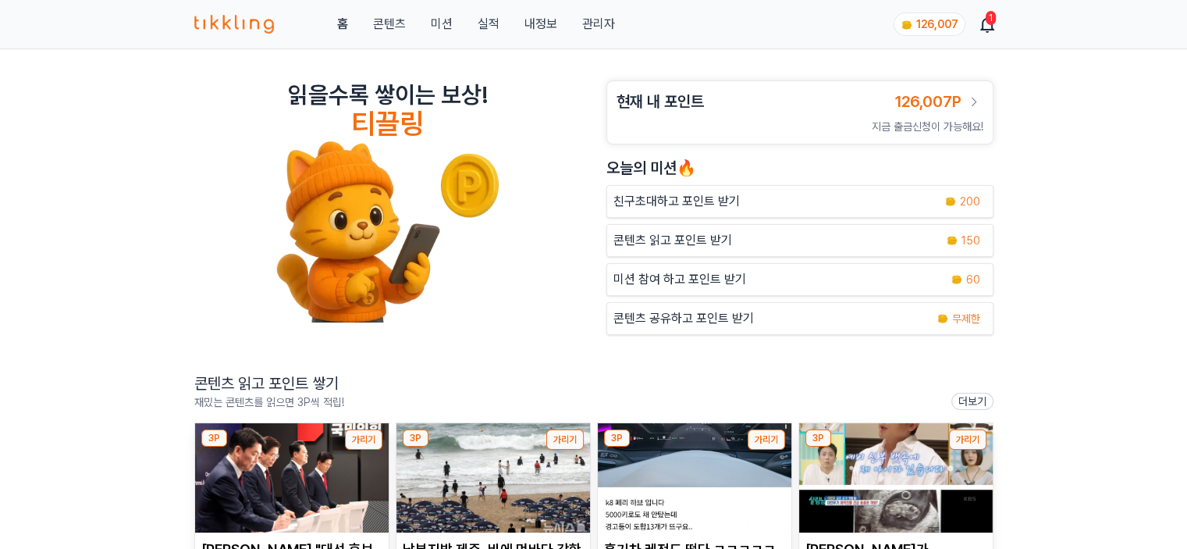
click at [599, 25] on link "관리자" at bounding box center [598, 24] width 33 height 19
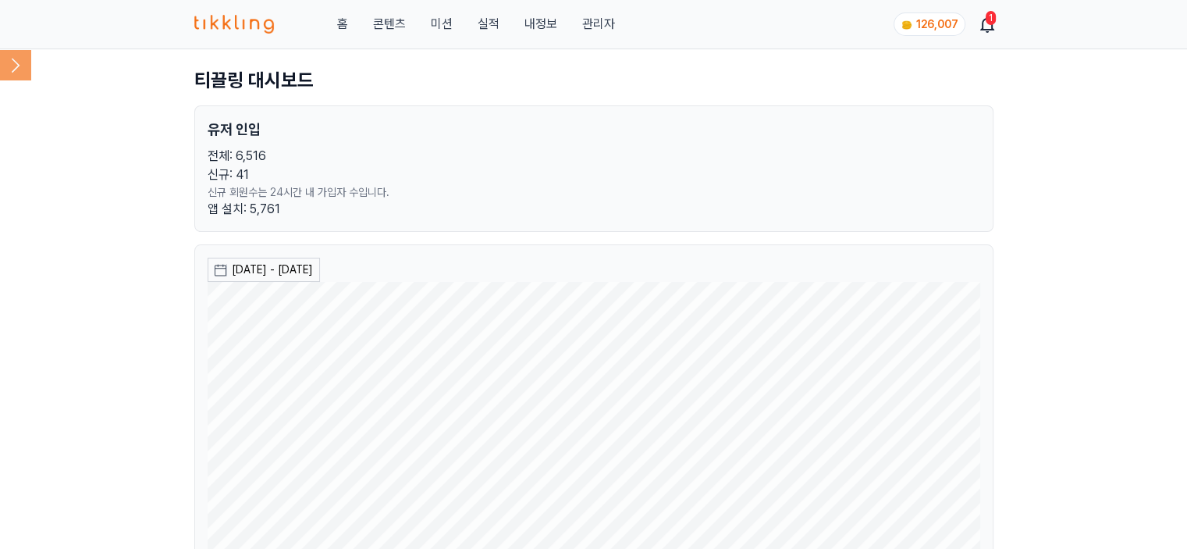
click at [19, 66] on icon at bounding box center [15, 64] width 31 height 31
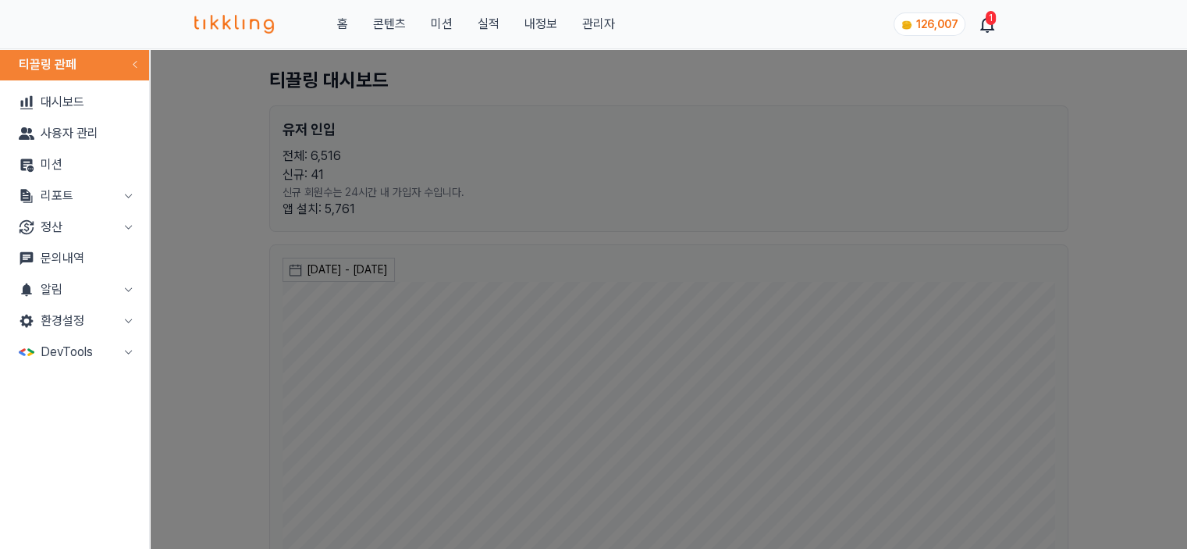
click at [69, 187] on button "리포트" at bounding box center [74, 195] width 137 height 31
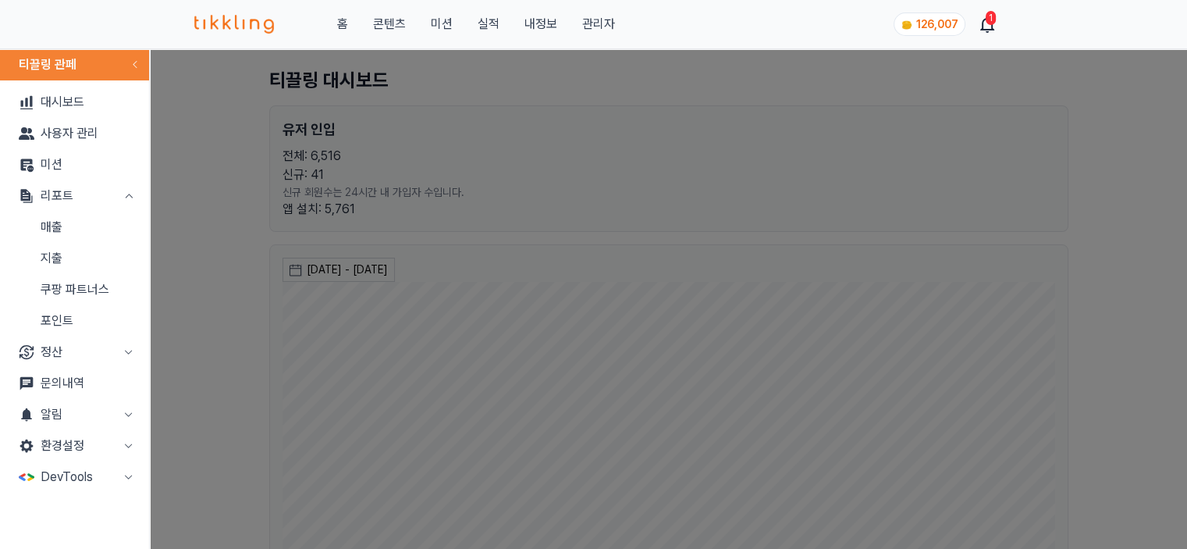
click at [84, 227] on link "매출" at bounding box center [74, 227] width 137 height 31
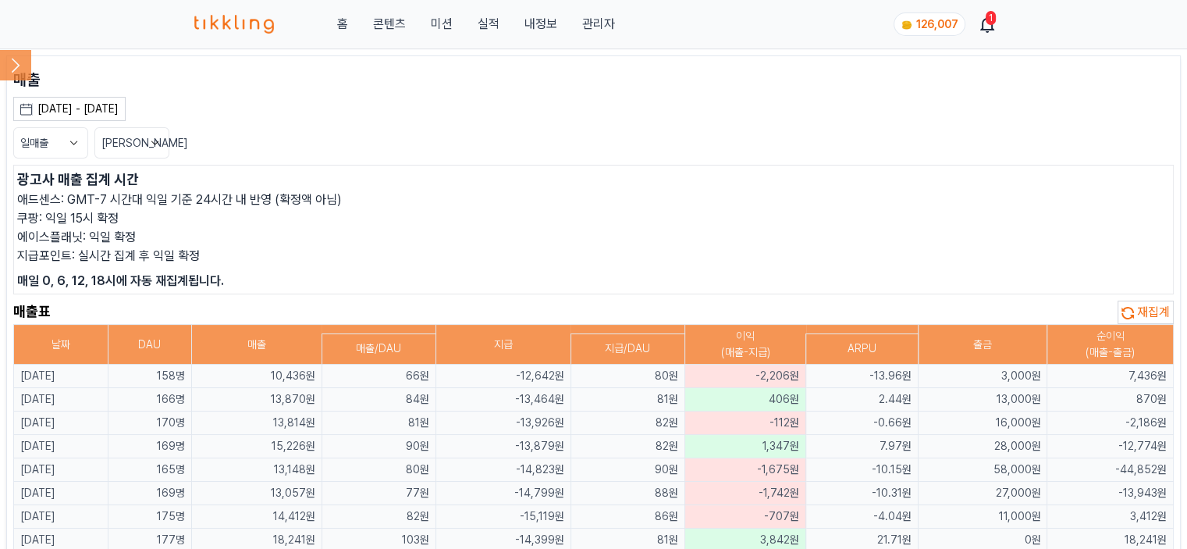
click at [49, 146] on button "일매출" at bounding box center [50, 142] width 75 height 31
click at [47, 190] on button "월매출" at bounding box center [50, 201] width 73 height 28
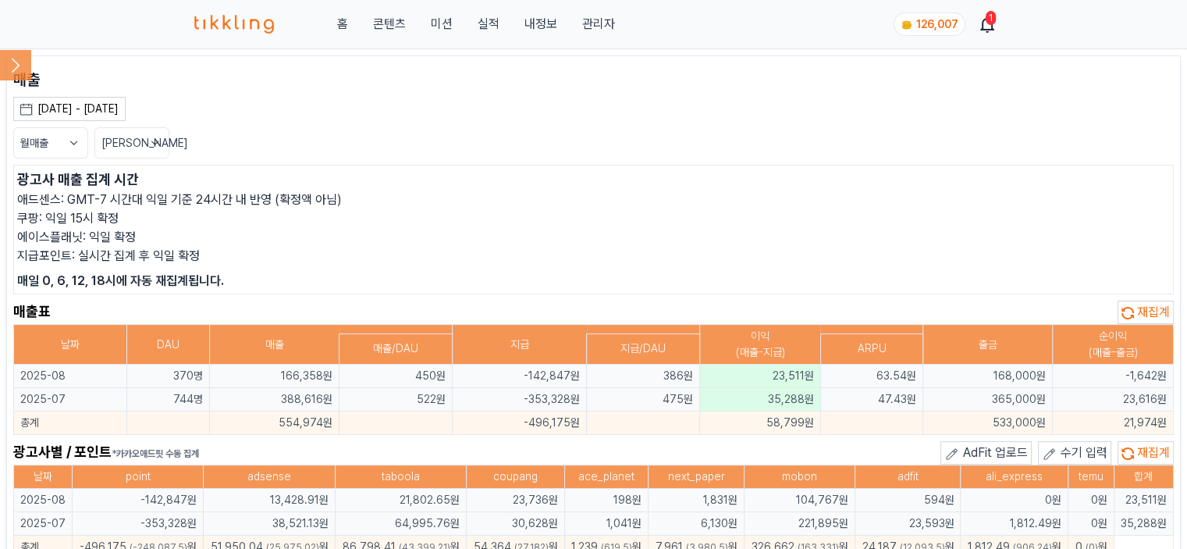
click at [62, 143] on button "월매출" at bounding box center [50, 142] width 75 height 31
click at [56, 176] on button "일매출" at bounding box center [50, 173] width 73 height 28
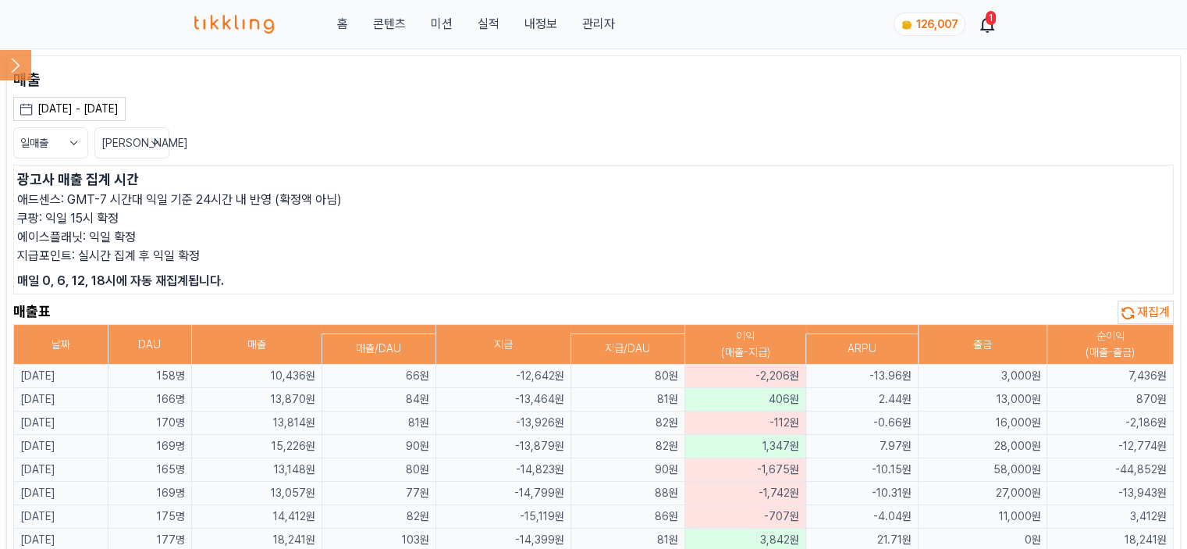
click at [421, 170] on p "광고사 매출 집계 시간" at bounding box center [593, 180] width 1153 height 22
click at [1162, 305] on span "재집계" at bounding box center [1153, 311] width 33 height 15
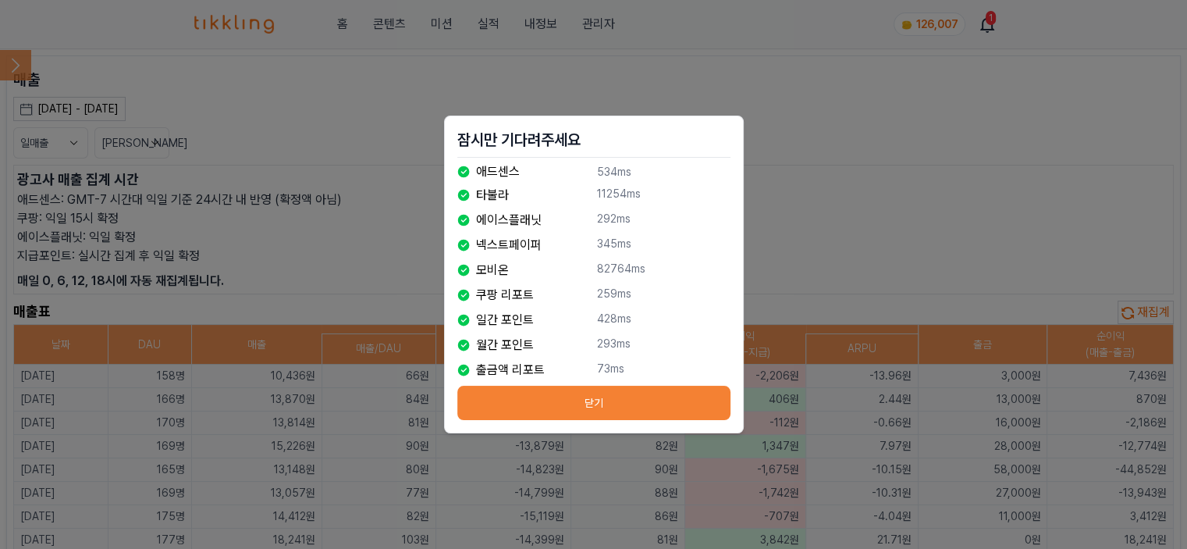
click at [553, 395] on button "닫기" at bounding box center [593, 403] width 273 height 34
